Goal: Communication & Community: Answer question/provide support

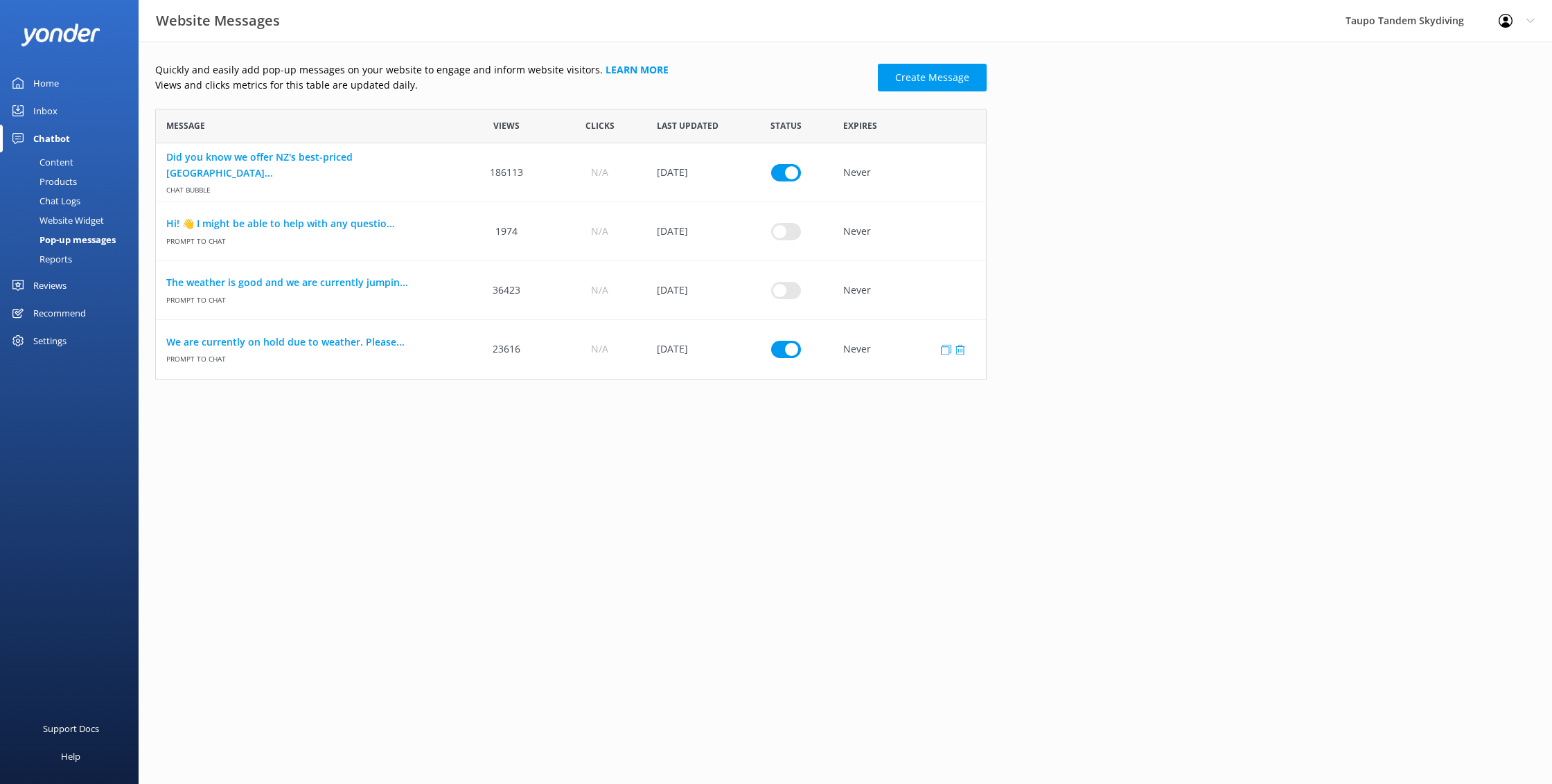
scroll to position [271, 831]
click at [337, 342] on link "We are currently on hold due to weather. Please..." at bounding box center [308, 342] width 283 height 15
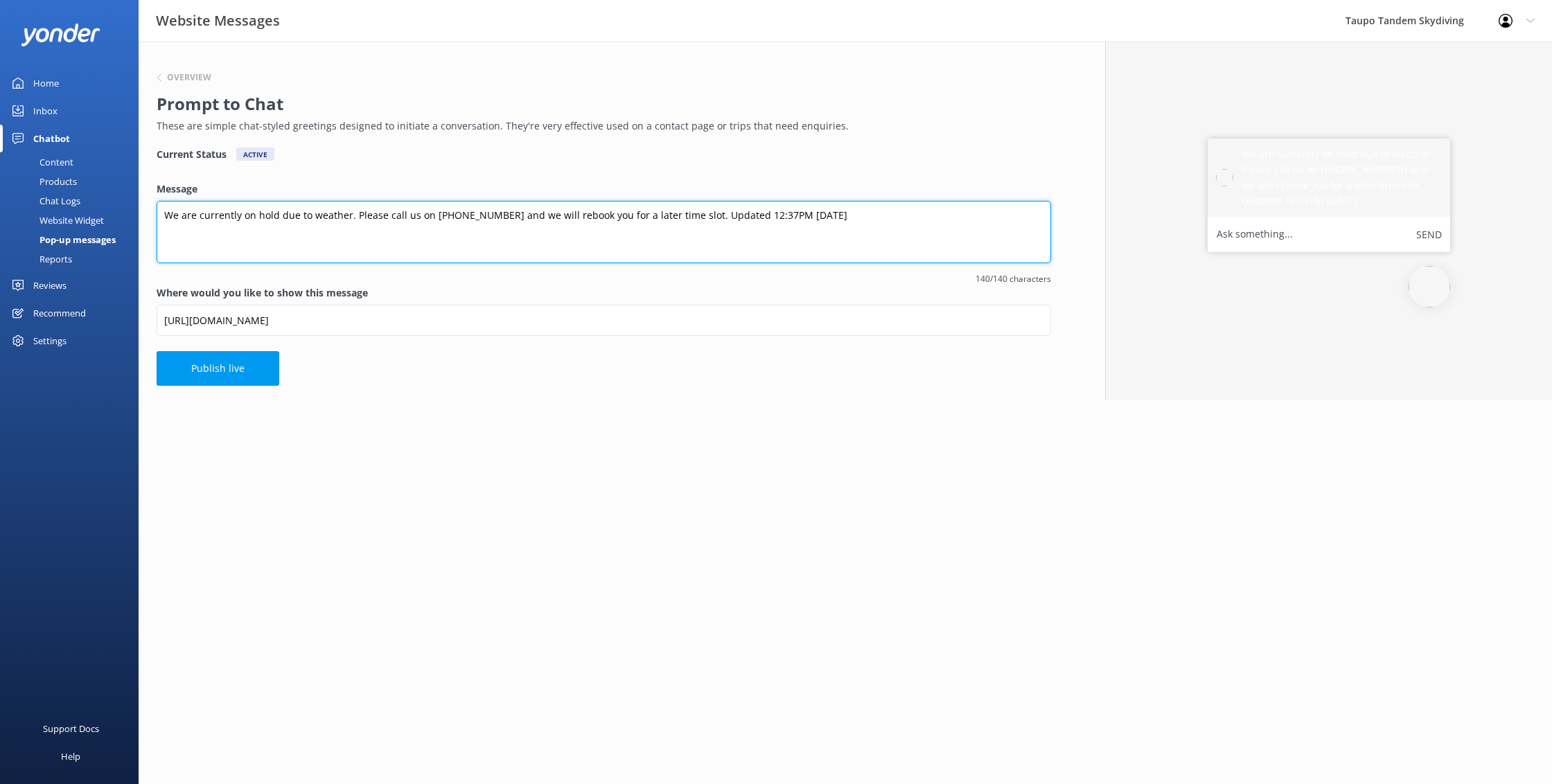
click at [754, 212] on textarea "We are currently on hold due to weather. Please call us on [PHONE_NUMBER] and w…" at bounding box center [603, 231] width 894 height 62
type textarea "We are currently on hold due to weather. Please call us on [PHONE_NUMBER] and w…"
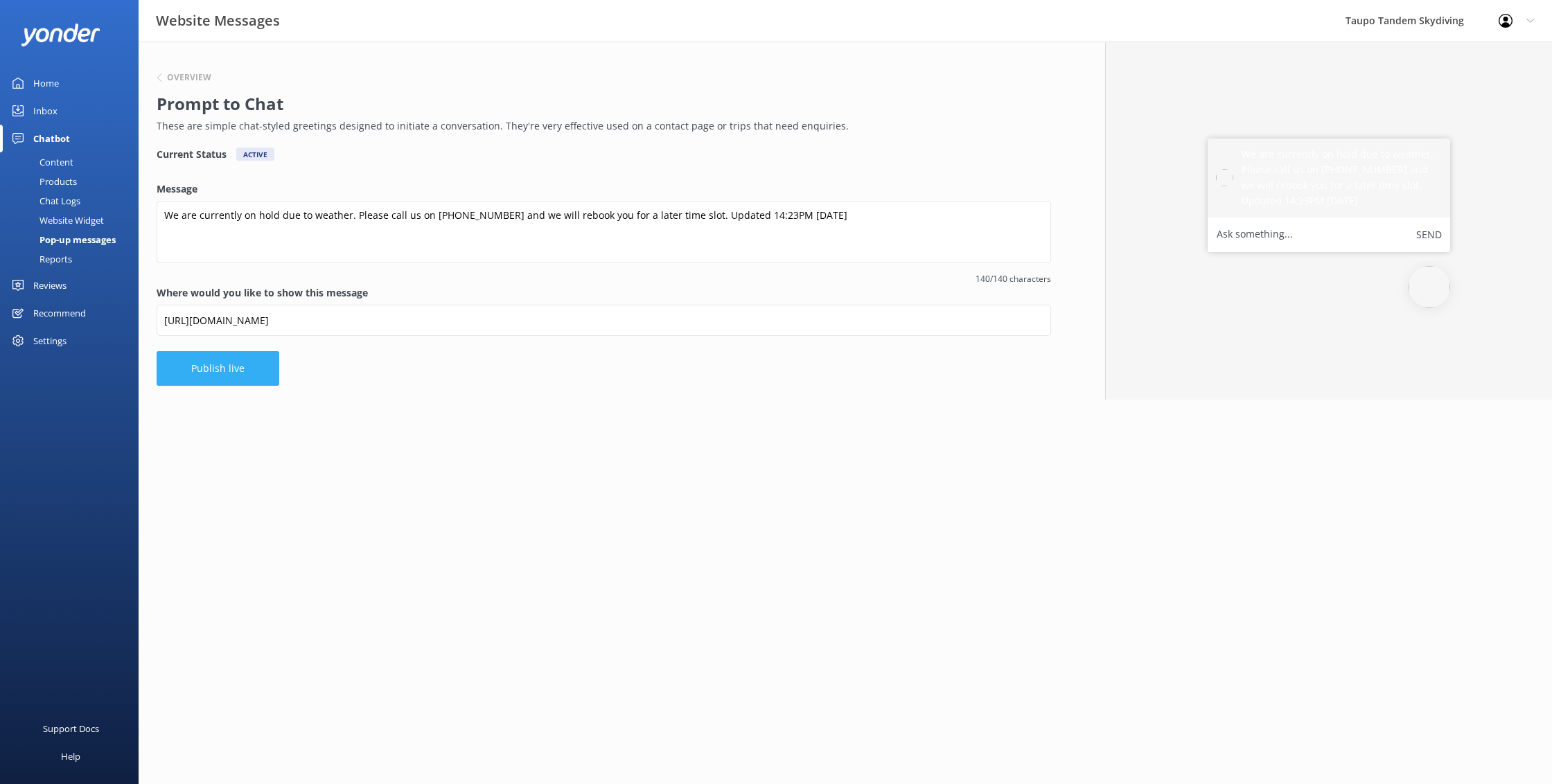
click at [231, 376] on button "Publish live" at bounding box center [218, 369] width 123 height 35
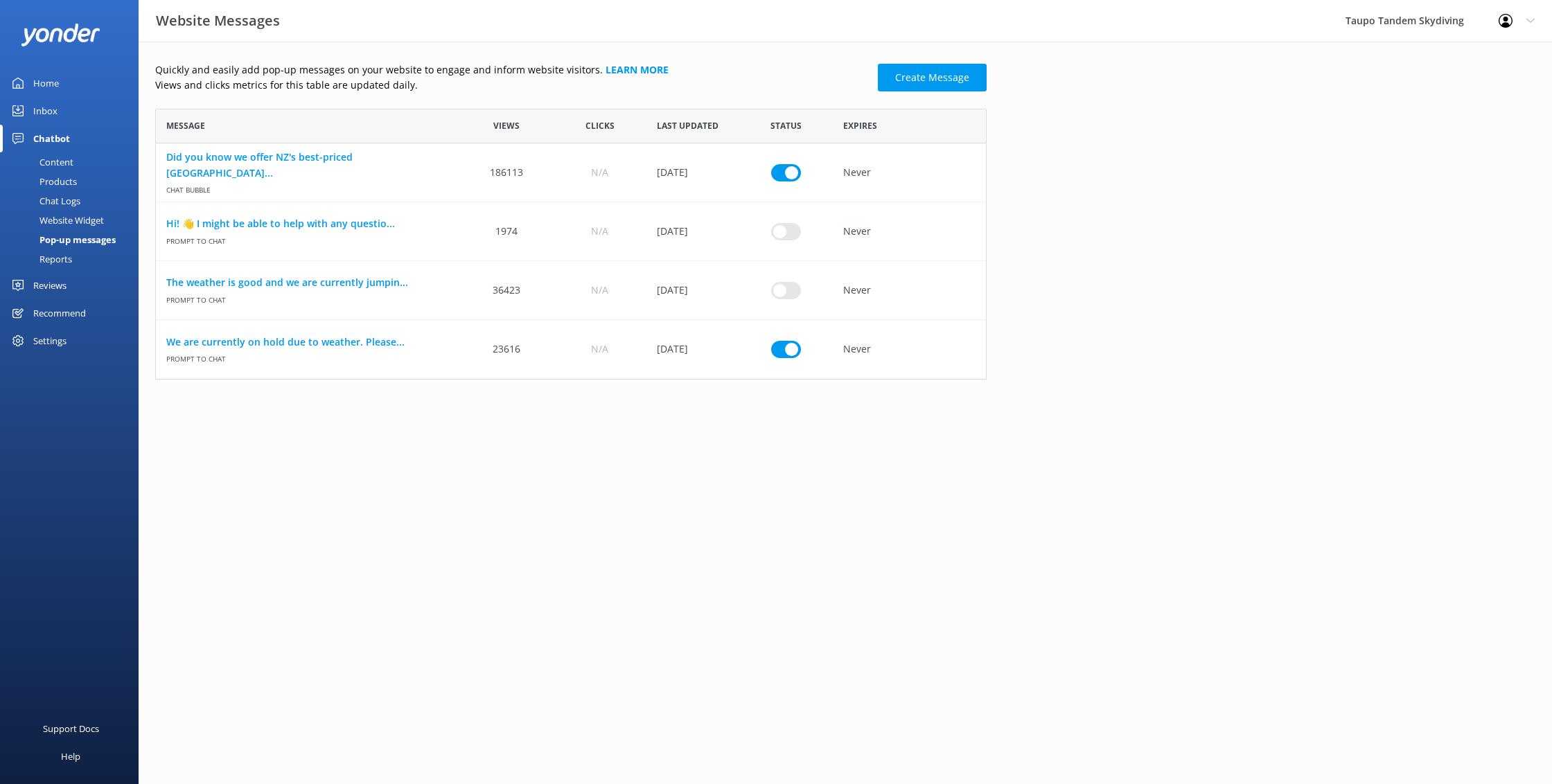
scroll to position [271, 831]
